Goal: Transaction & Acquisition: Book appointment/travel/reservation

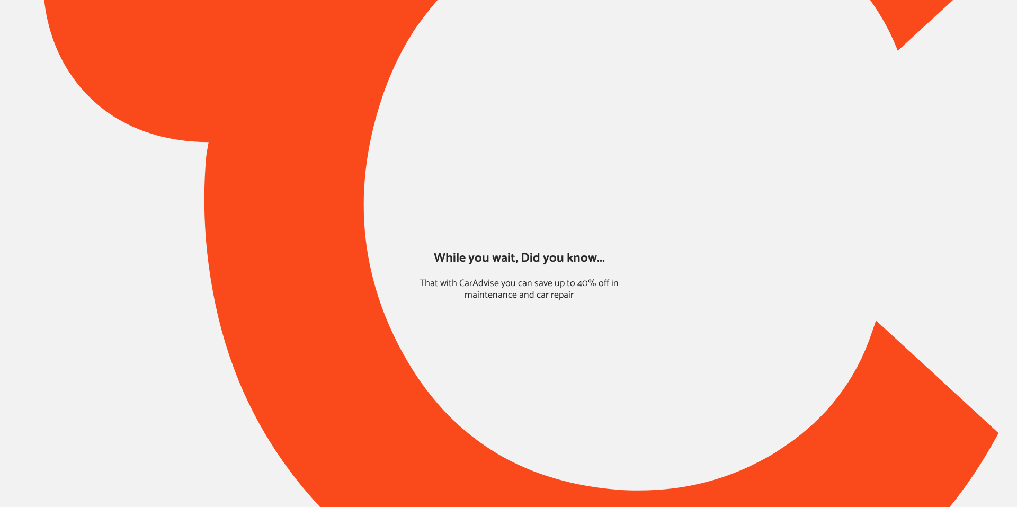
type input "*****"
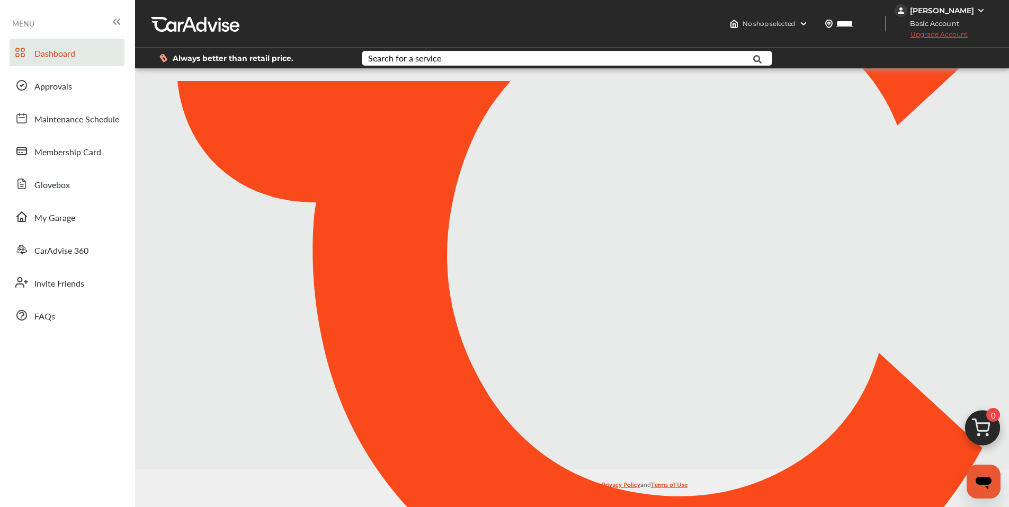
click at [987, 424] on img at bounding box center [982, 430] width 51 height 51
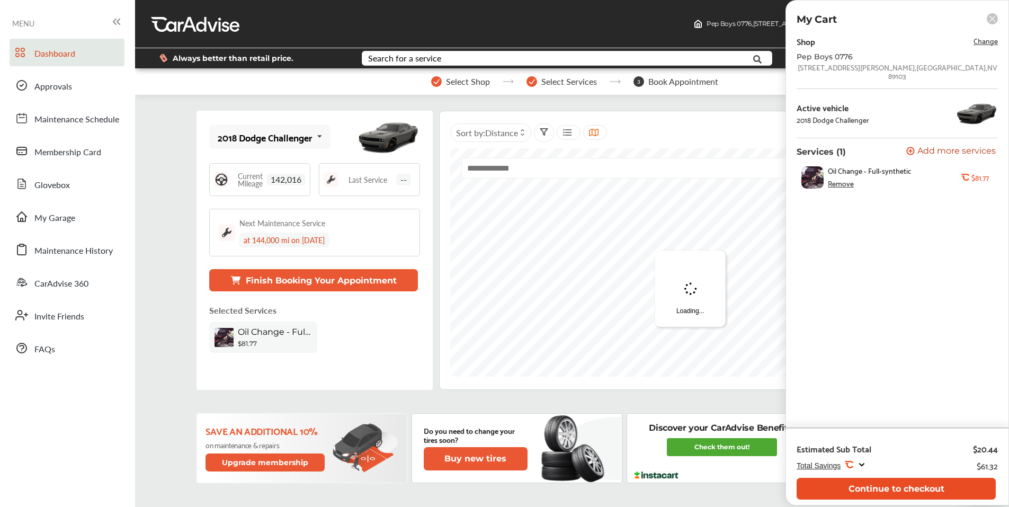
click at [914, 487] on button "Continue to checkout" at bounding box center [896, 489] width 199 height 22
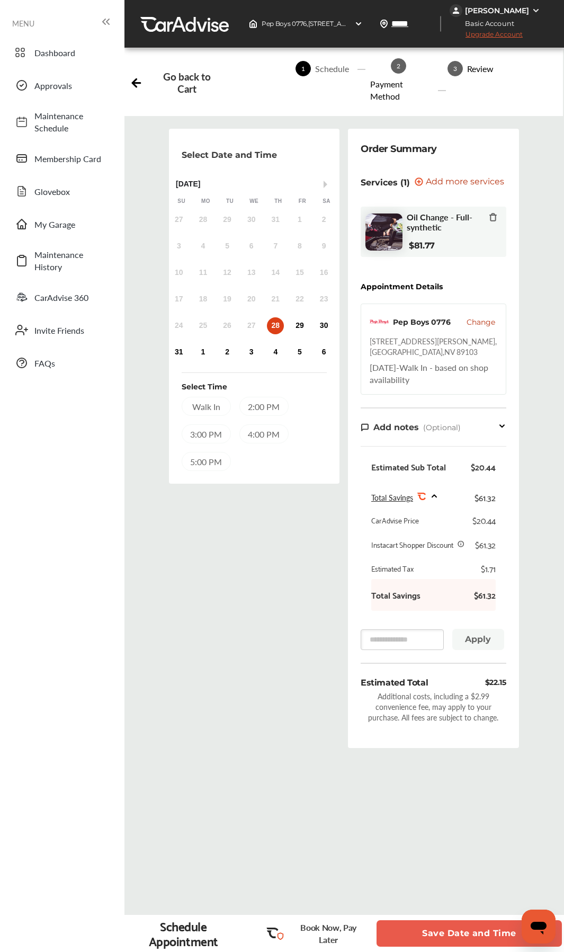
click at [448, 506] on button "Save Date and Time" at bounding box center [469, 933] width 185 height 26
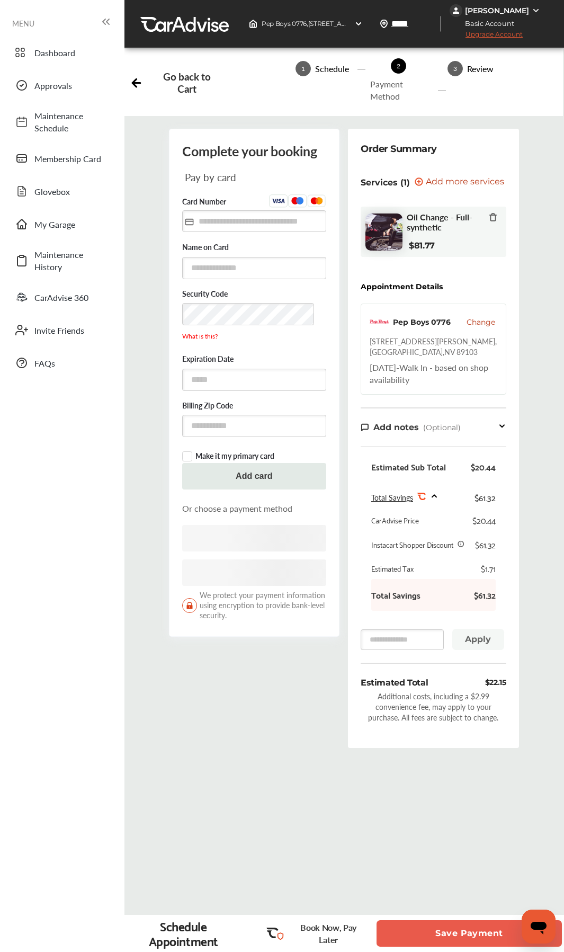
click at [448, 506] on button "Save Payment" at bounding box center [469, 933] width 185 height 26
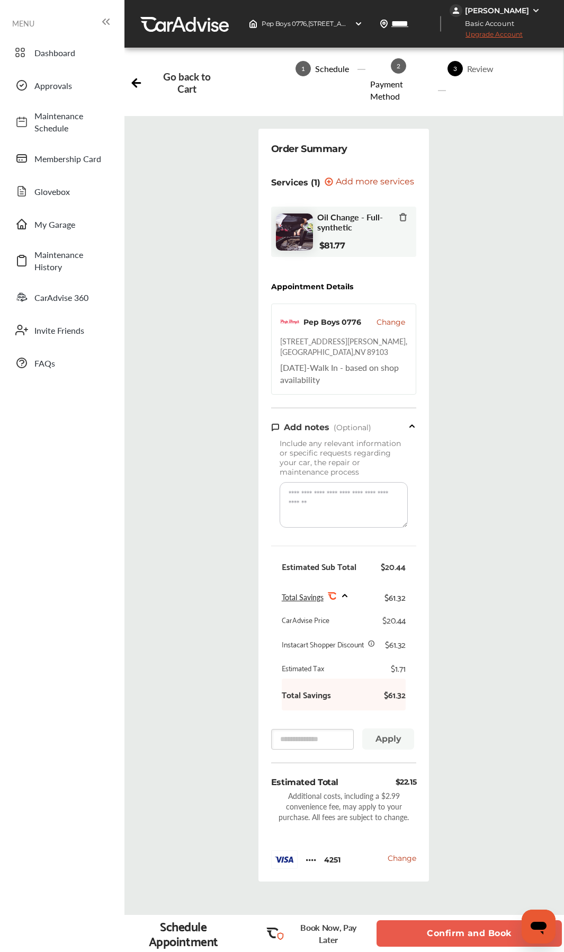
click at [448, 506] on button "Confirm and Book" at bounding box center [469, 933] width 185 height 26
